Goal: Transaction & Acquisition: Purchase product/service

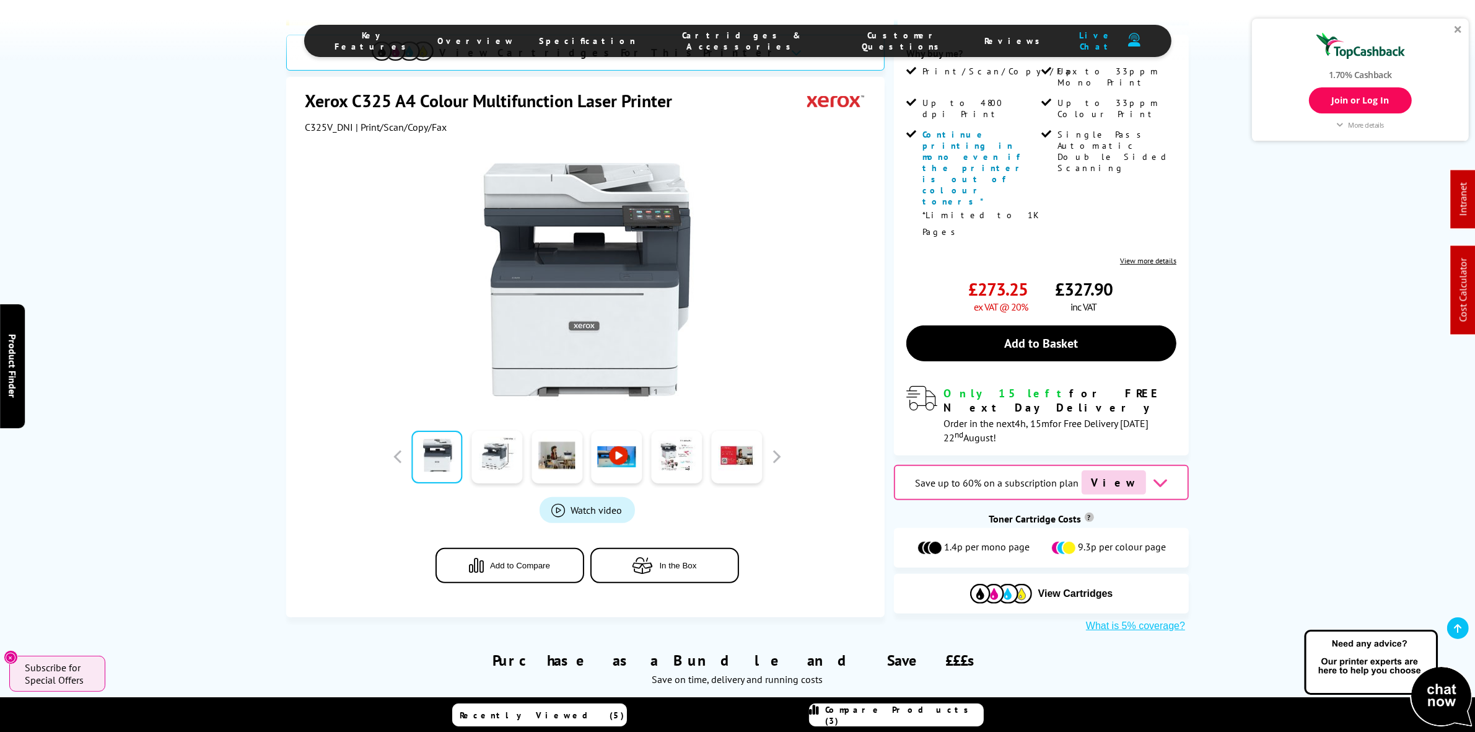
scroll to position [465, 0]
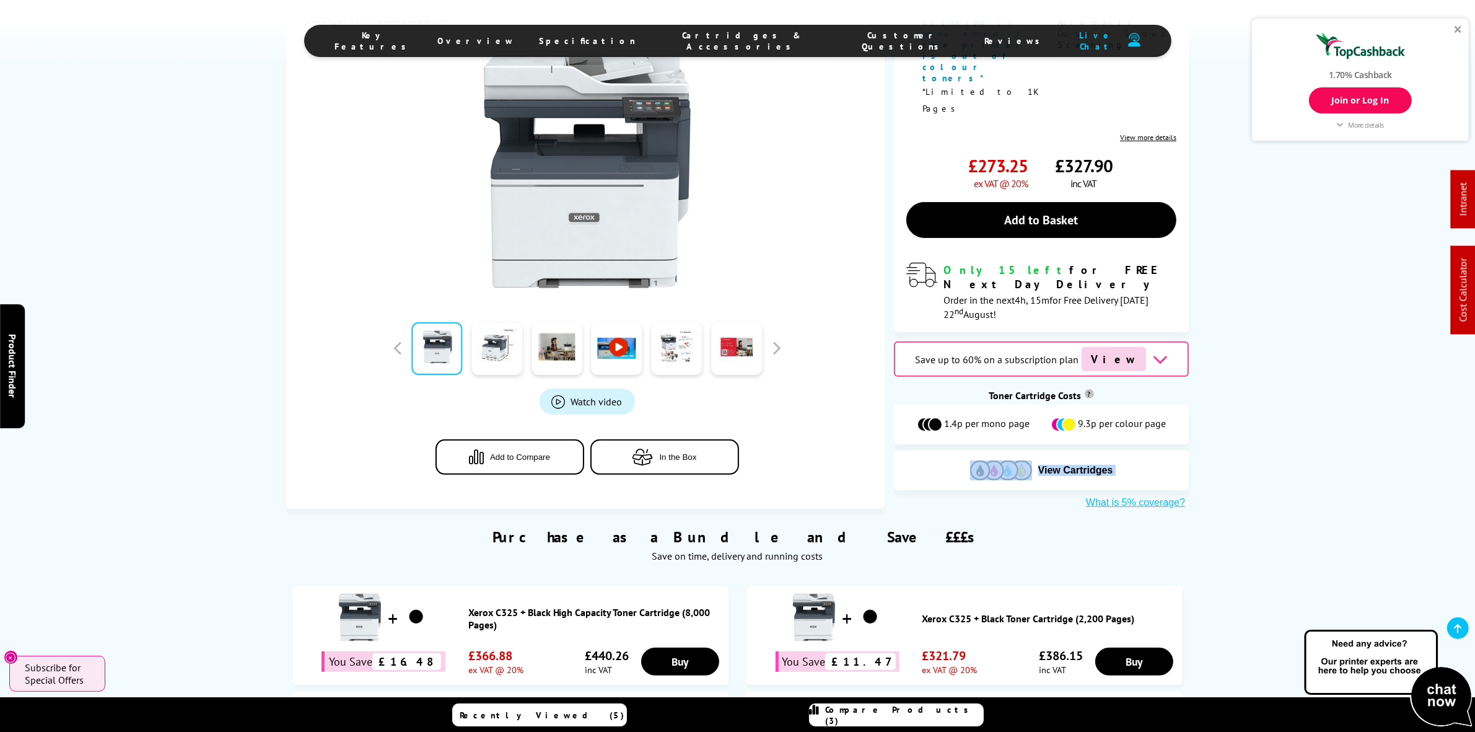
drag, startPoint x: 980, startPoint y: 348, endPoint x: 980, endPoint y: 358, distance: 9.3
click at [980, 358] on div "read 84 customer reviews 5% Off Using Coupon Code [DATE] info Free 3 Year On-Si…" at bounding box center [1041, 110] width 295 height 798
click at [982, 460] on img at bounding box center [1001, 469] width 62 height 19
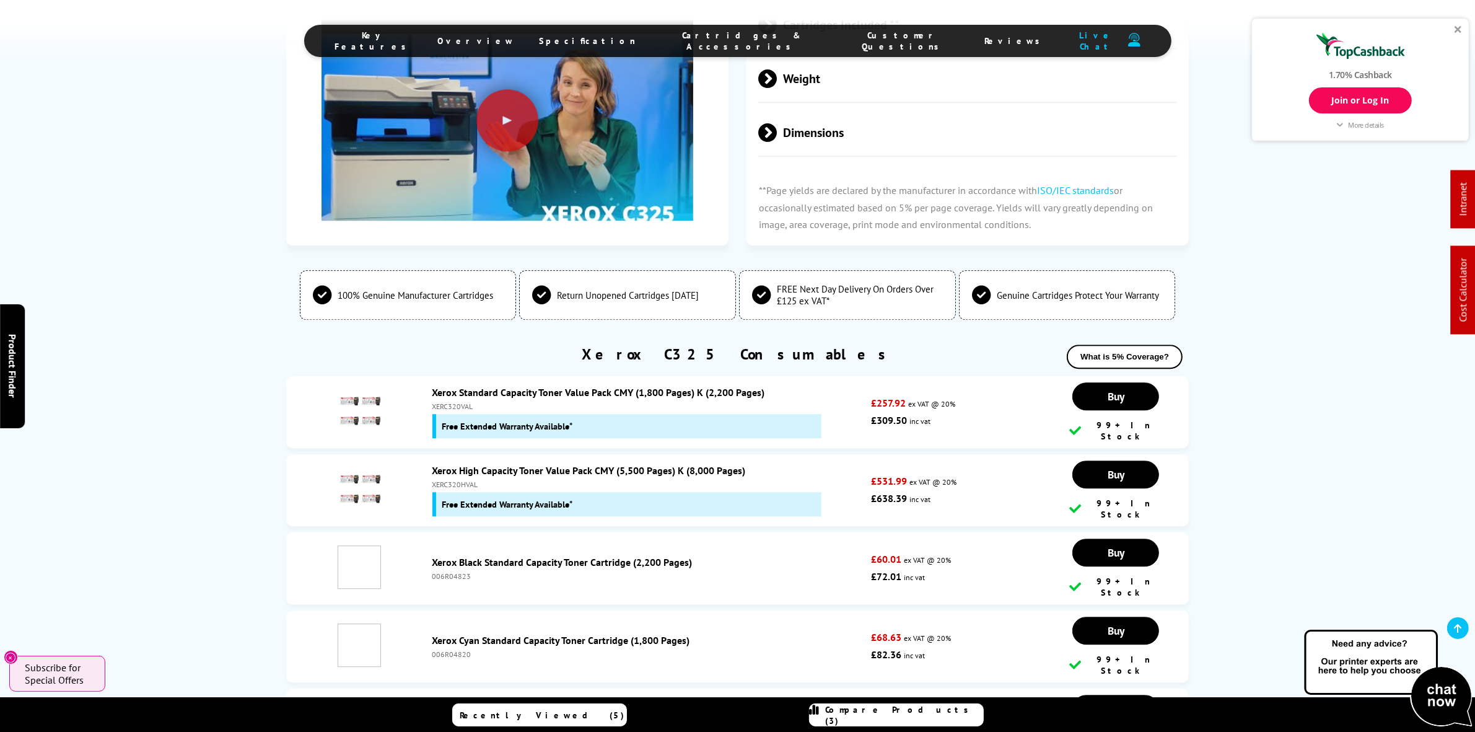
scroll to position [4208, 0]
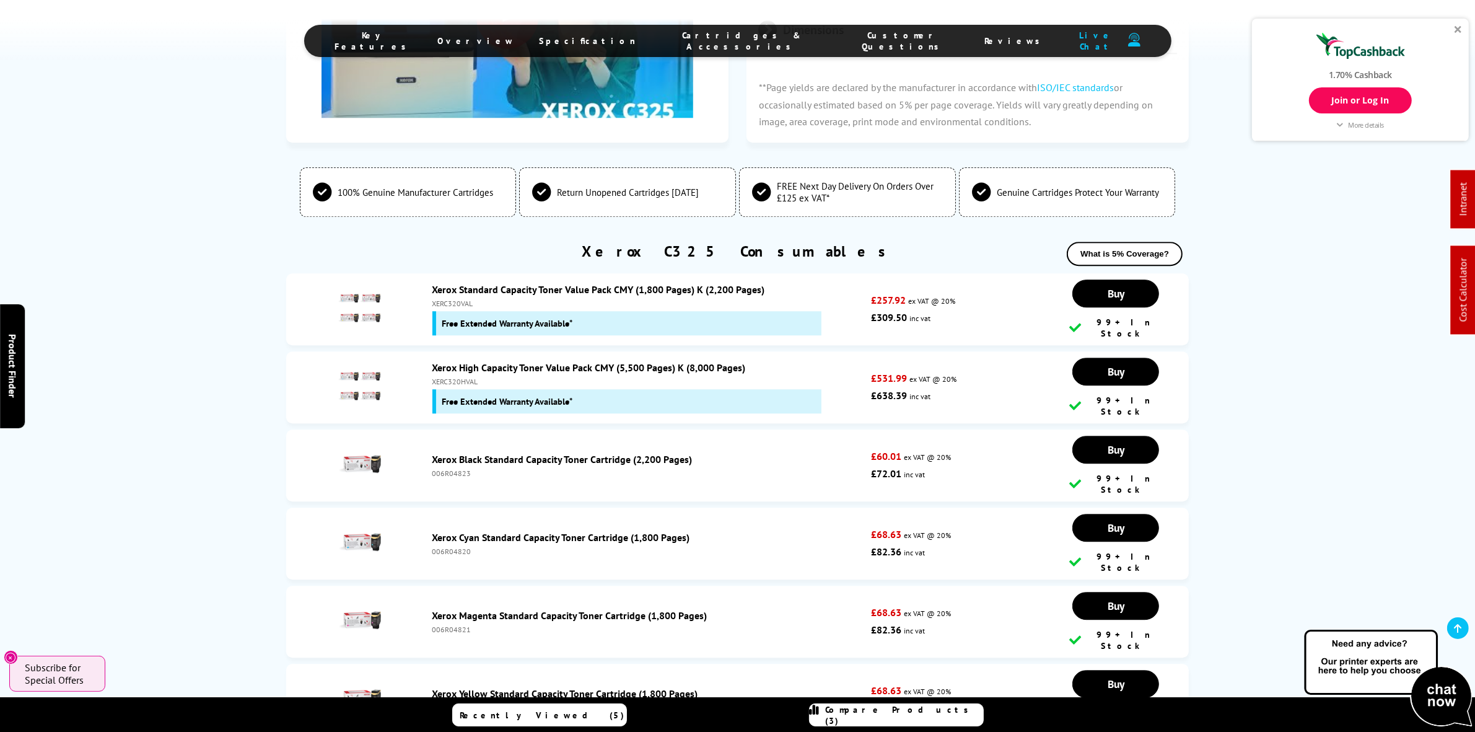
click at [440, 361] on div "Xerox High Capacity Toner Value Pack CMY (5,500 Pages) K (8,000 Pages) XERC320H…" at bounding box center [648, 387] width 445 height 52
copy div "XERC320HVAL"
